Goal: Navigation & Orientation: Find specific page/section

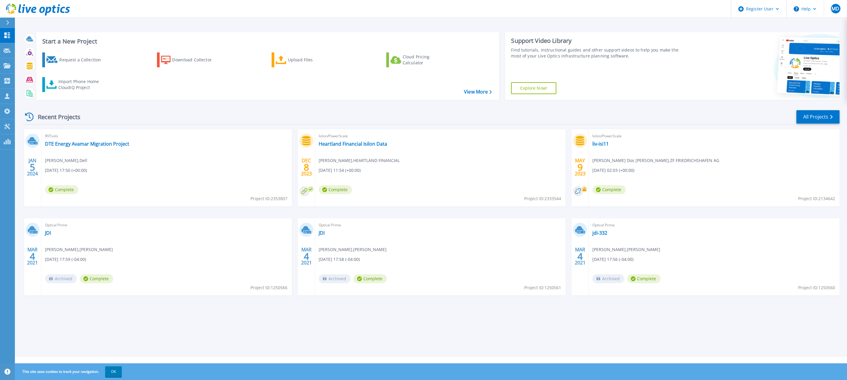
click at [7, 21] on icon at bounding box center [7, 22] width 3 height 5
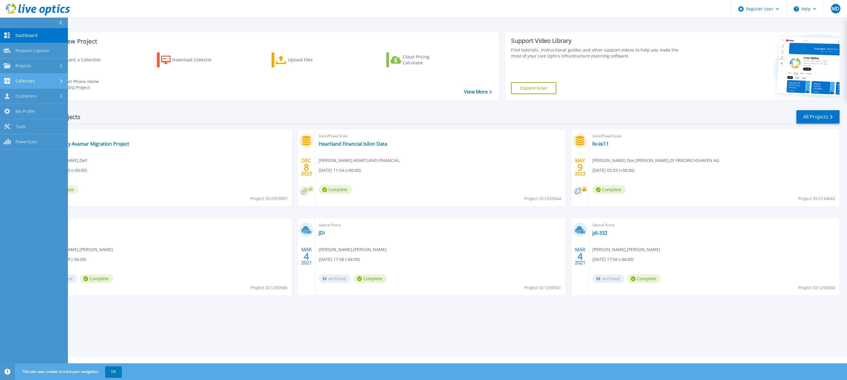
click at [31, 81] on span "Collectors" at bounding box center [25, 80] width 20 height 5
click at [29, 172] on link "Tools Tools" at bounding box center [34, 176] width 68 height 15
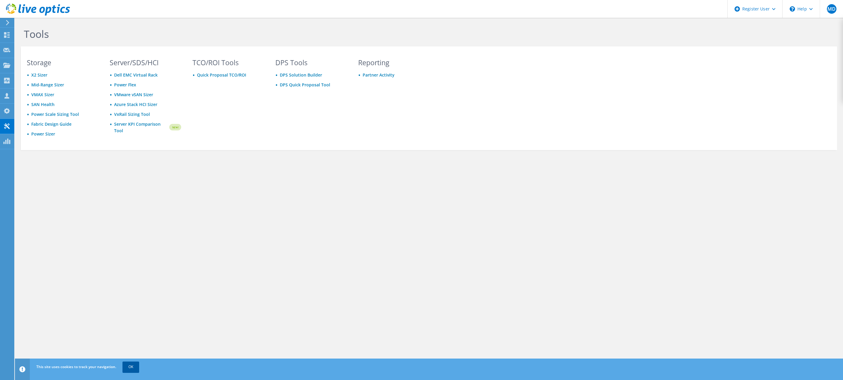
click at [131, 366] on link "OK" at bounding box center [130, 367] width 17 height 11
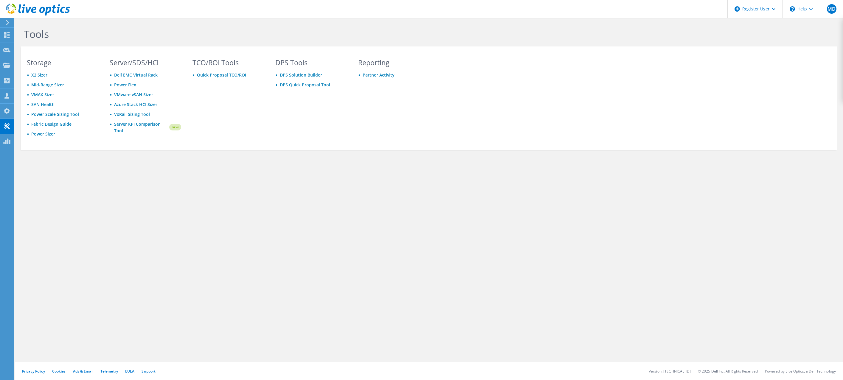
click at [674, 187] on div "Tools Storage X2 Sizer Mid-Range Sizer VMAX Sizer SAN Health Power Scale Sizing…" at bounding box center [429, 199] width 828 height 362
